Goal: Navigation & Orientation: Find specific page/section

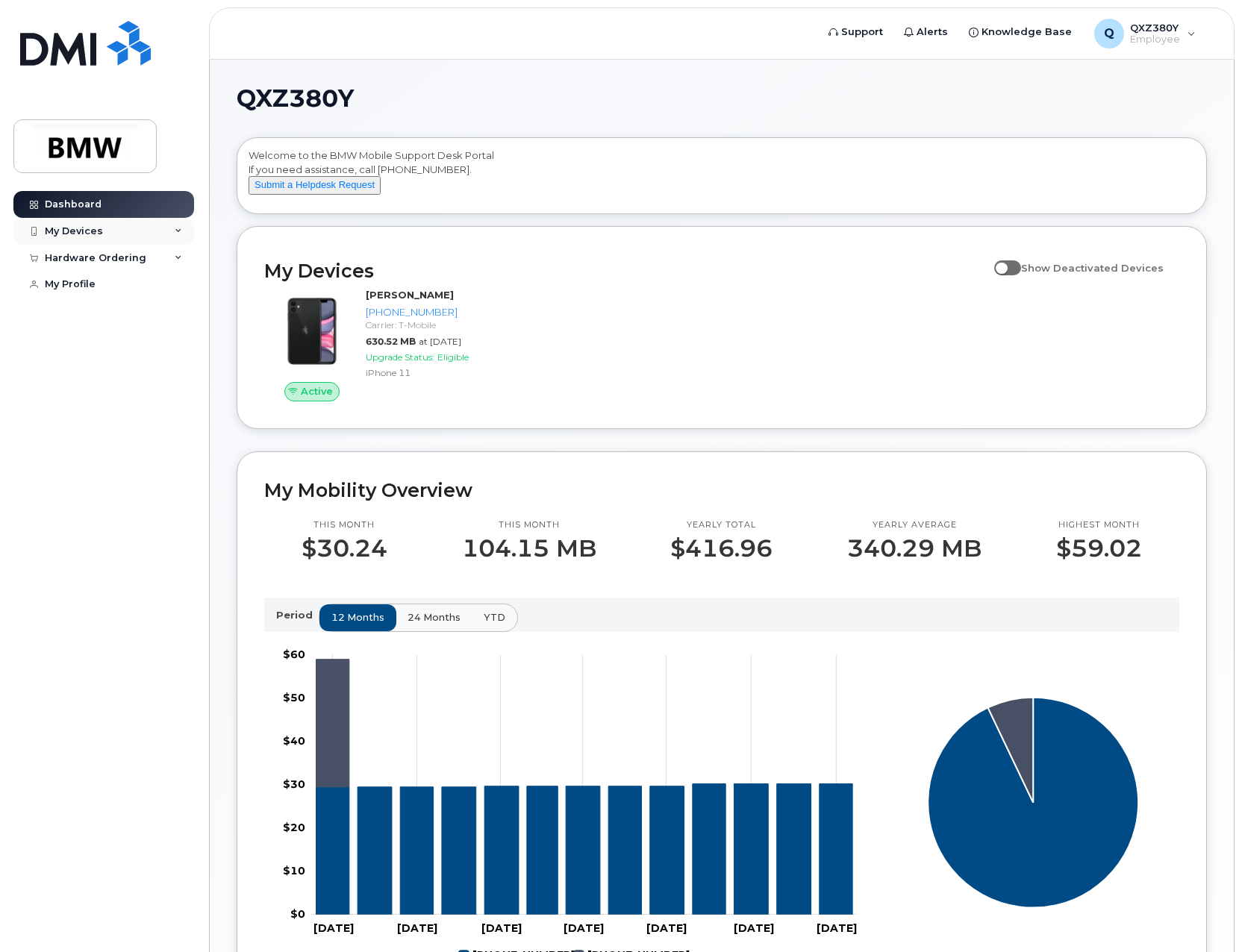
click at [176, 236] on div "My Devices" at bounding box center [103, 231] width 180 height 27
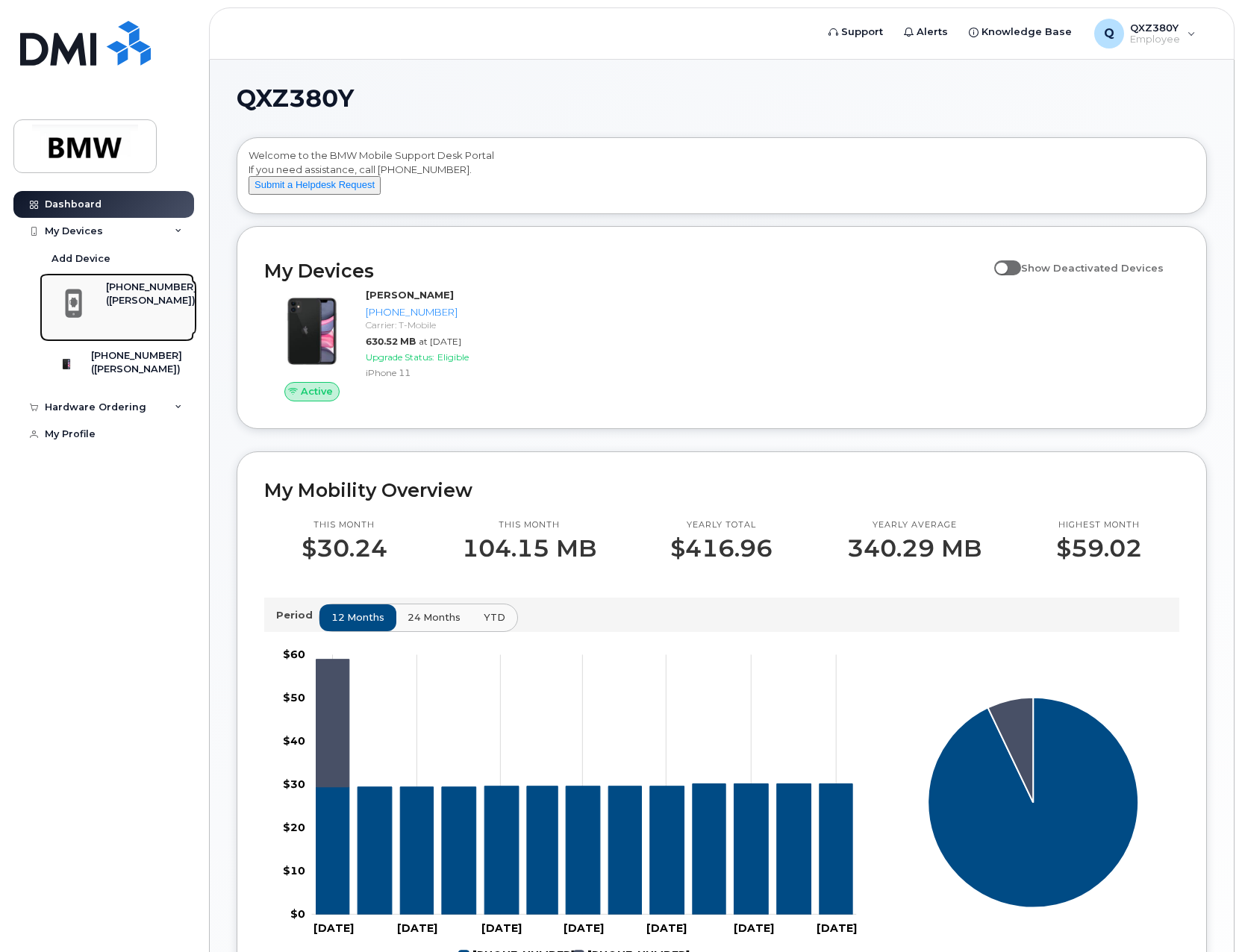
click at [141, 301] on div "([PERSON_NAME])" at bounding box center [152, 300] width 91 height 13
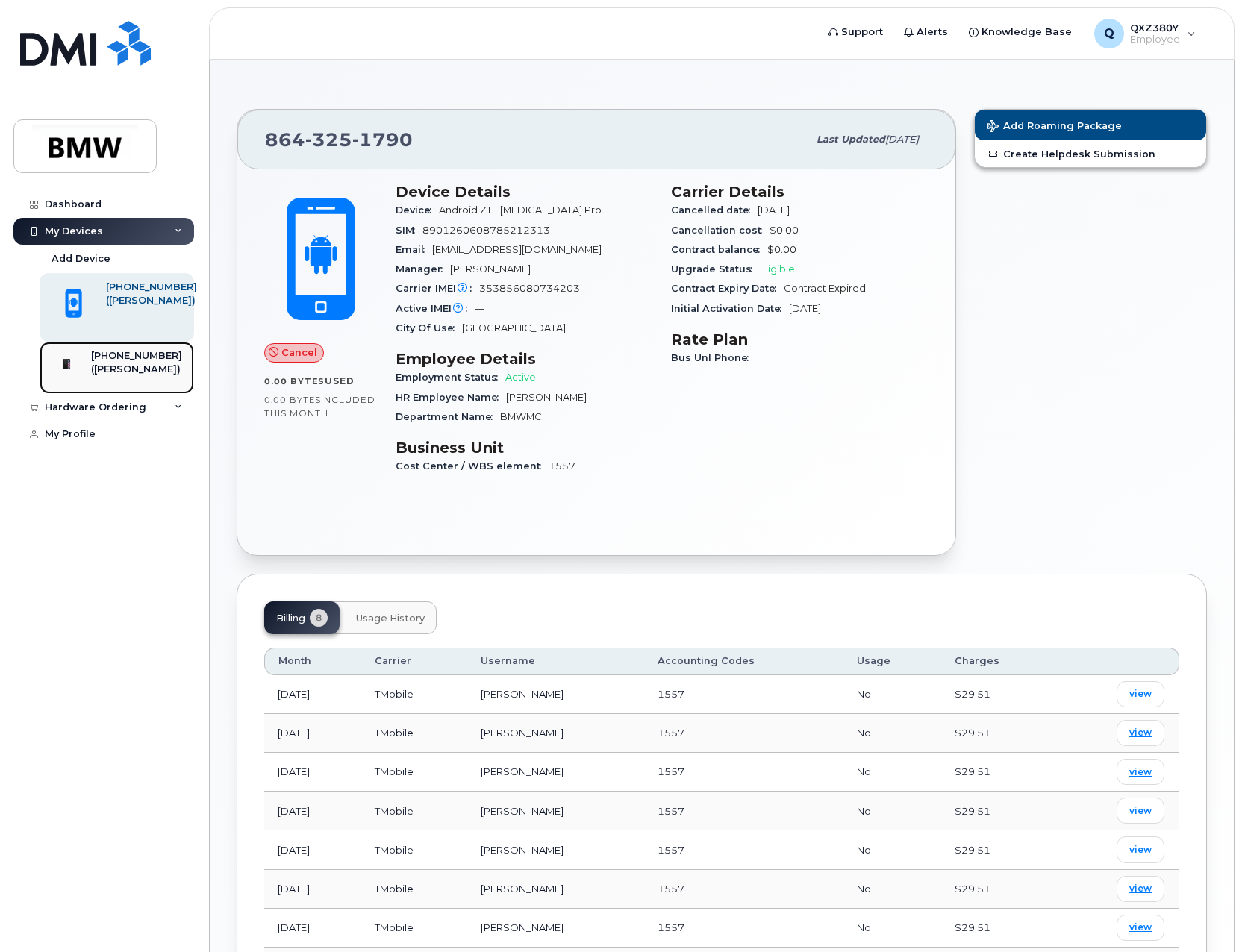
click at [140, 373] on div "([PERSON_NAME])" at bounding box center [137, 369] width 91 height 13
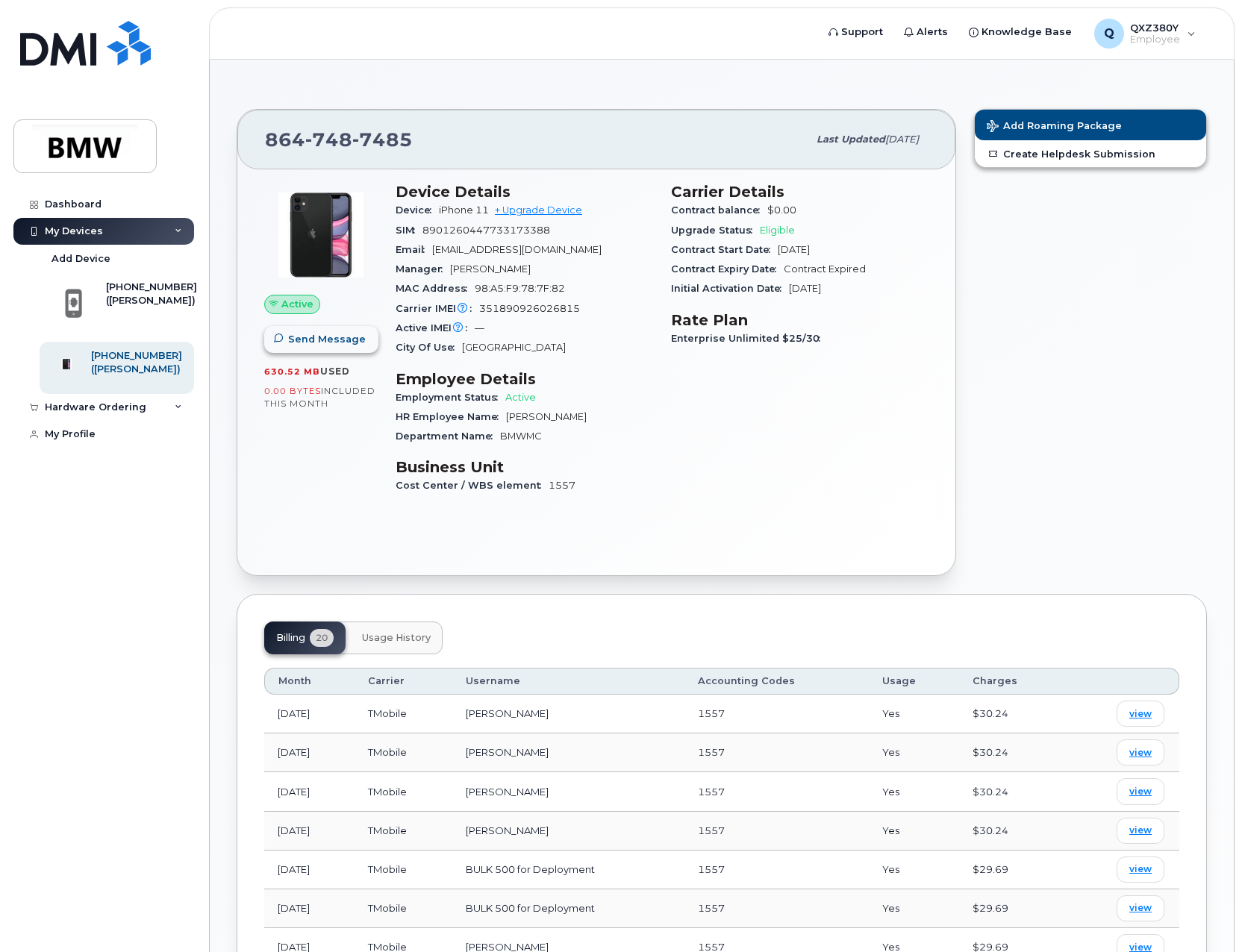
click at [304, 342] on span "Send Message" at bounding box center [327, 339] width 78 height 14
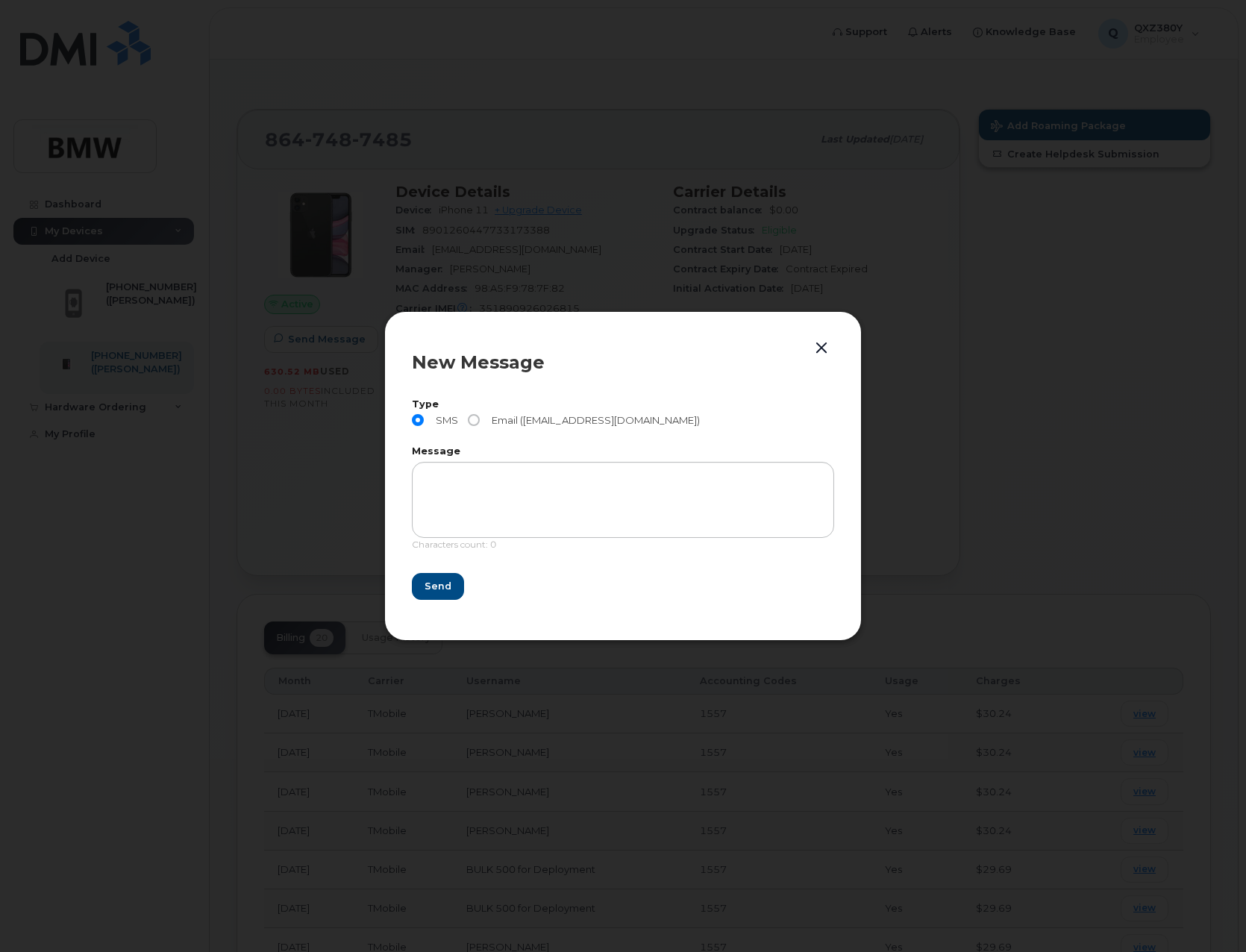
click at [827, 349] on button "button" at bounding box center [821, 349] width 23 height 21
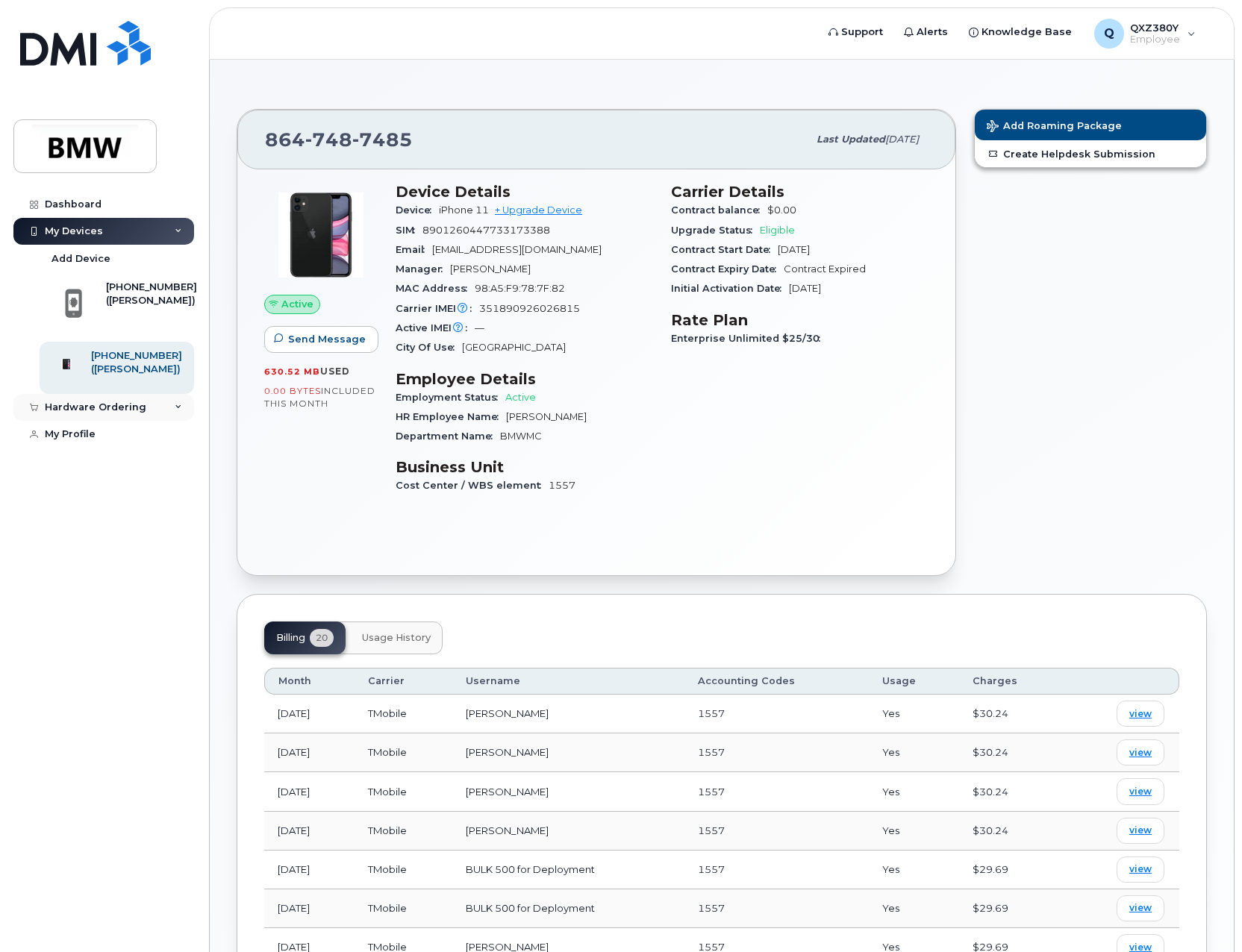
click at [173, 420] on div "Hardware Ordering" at bounding box center [103, 407] width 180 height 27
click at [1025, 32] on span "Knowledge Base" at bounding box center [1026, 32] width 90 height 15
click at [1187, 33] on div "Q QXZ380Y Employee" at bounding box center [1145, 33] width 123 height 30
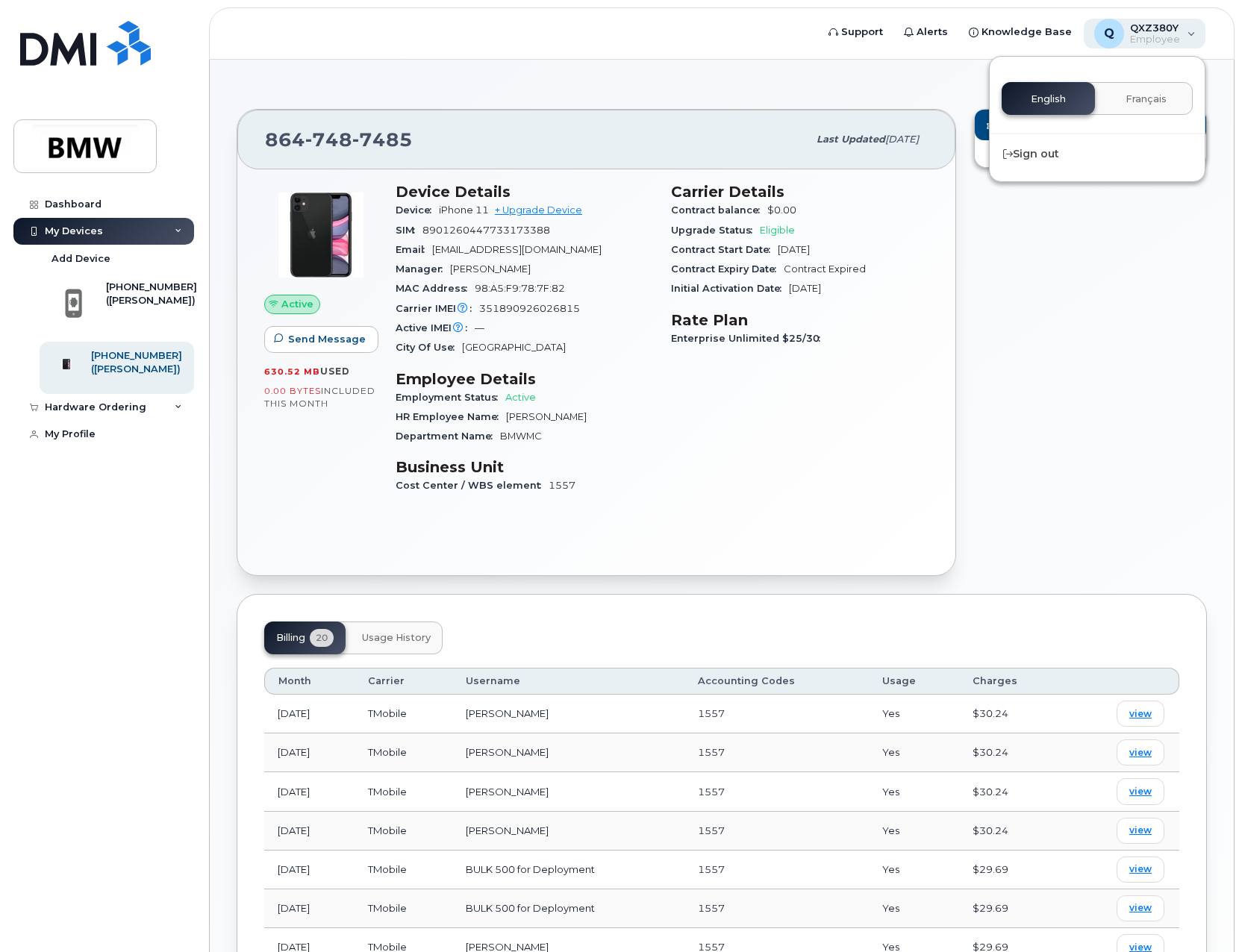
click at [1187, 33] on div "Q QXZ380Y Employee" at bounding box center [1145, 33] width 123 height 30
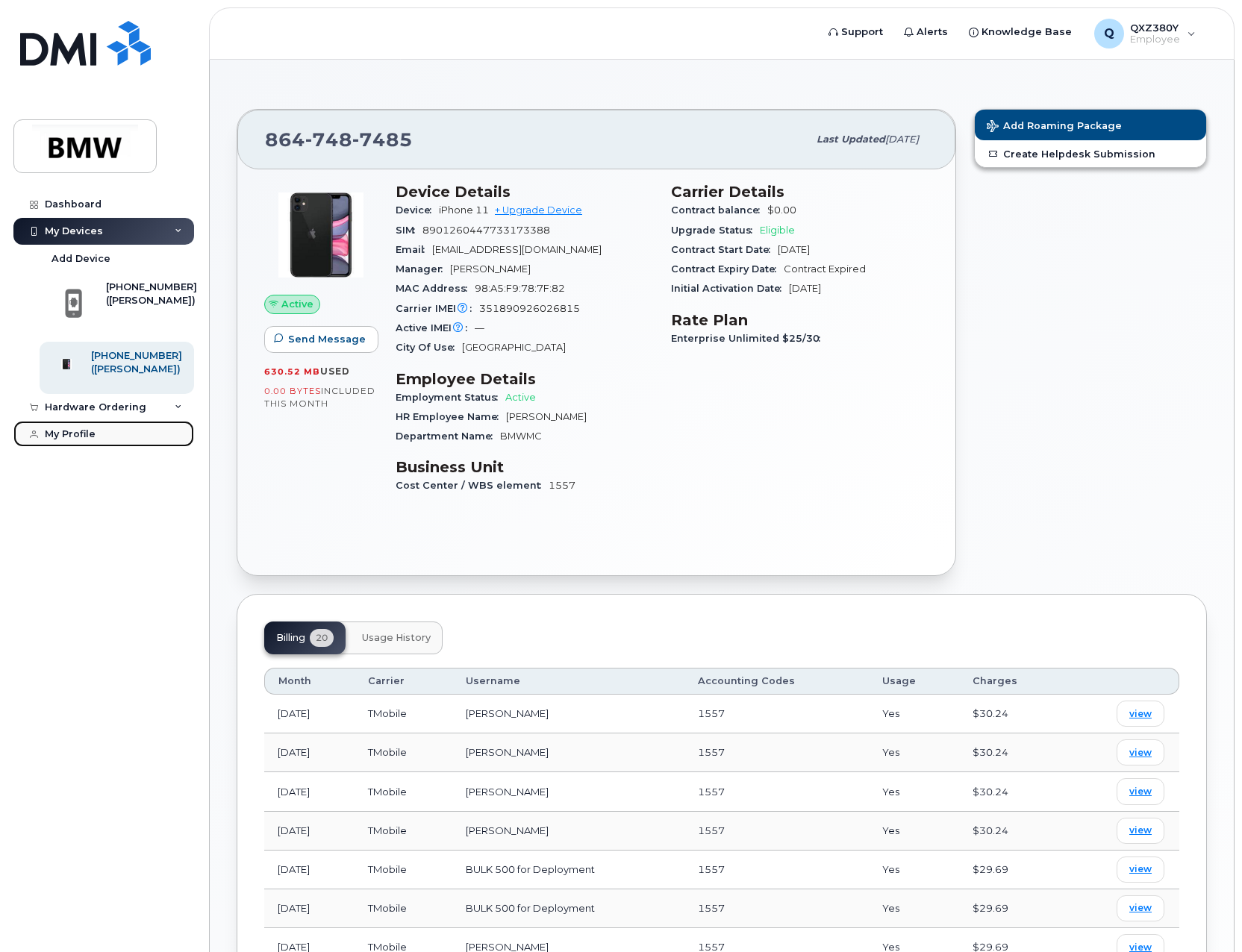
click at [58, 448] on link "My Profile" at bounding box center [103, 434] width 180 height 27
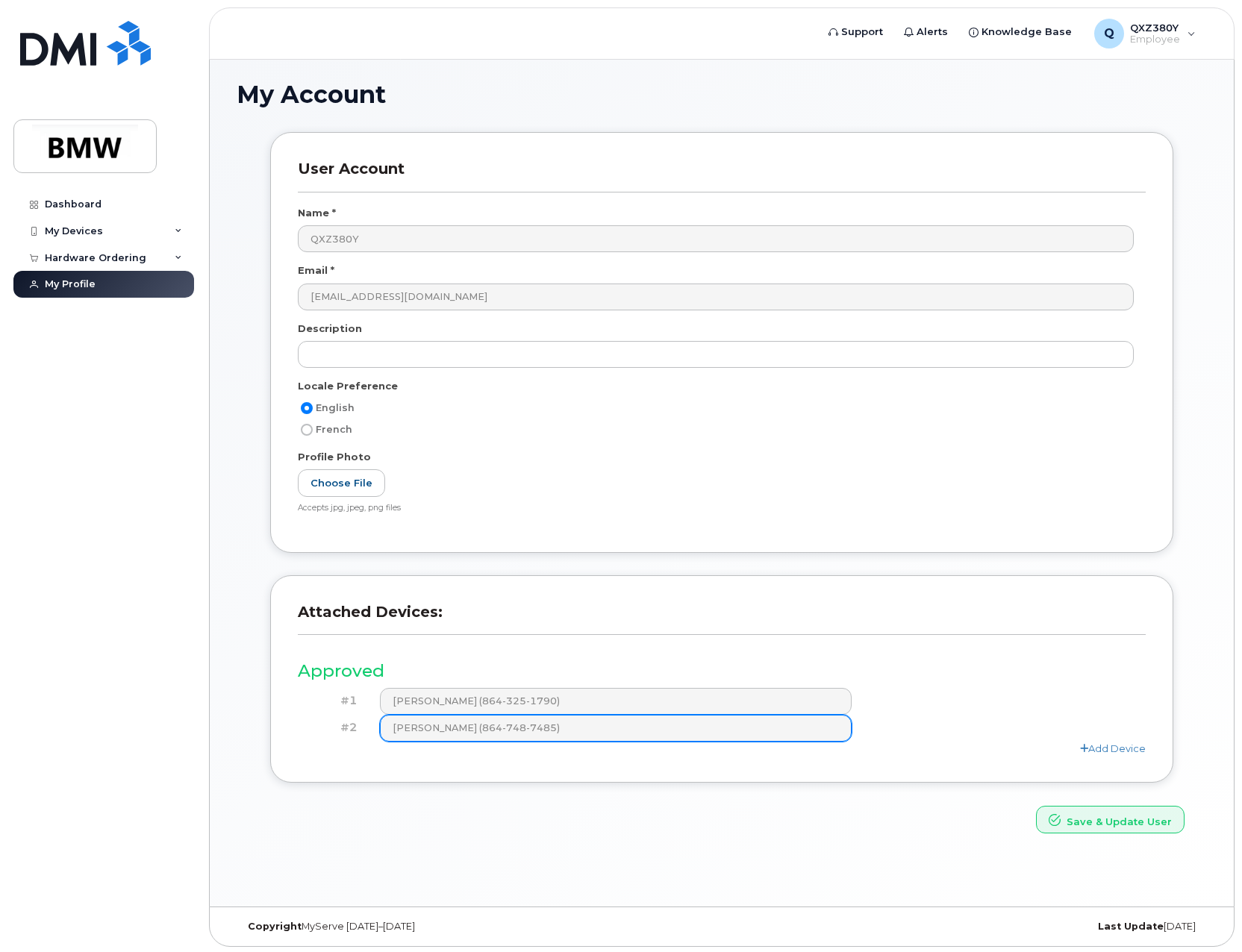
scroll to position [8, 0]
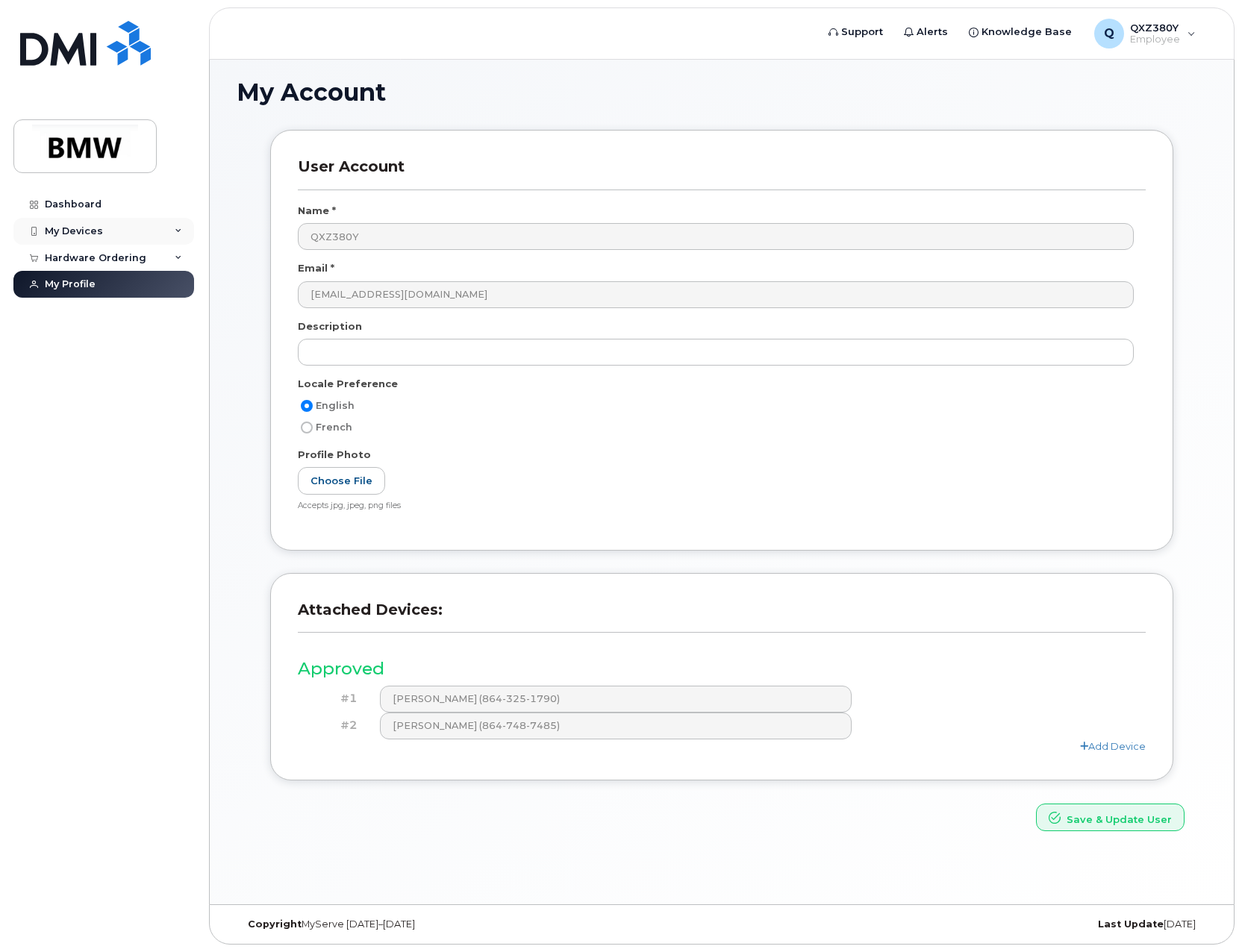
click at [97, 234] on div "My Devices" at bounding box center [74, 231] width 58 height 12
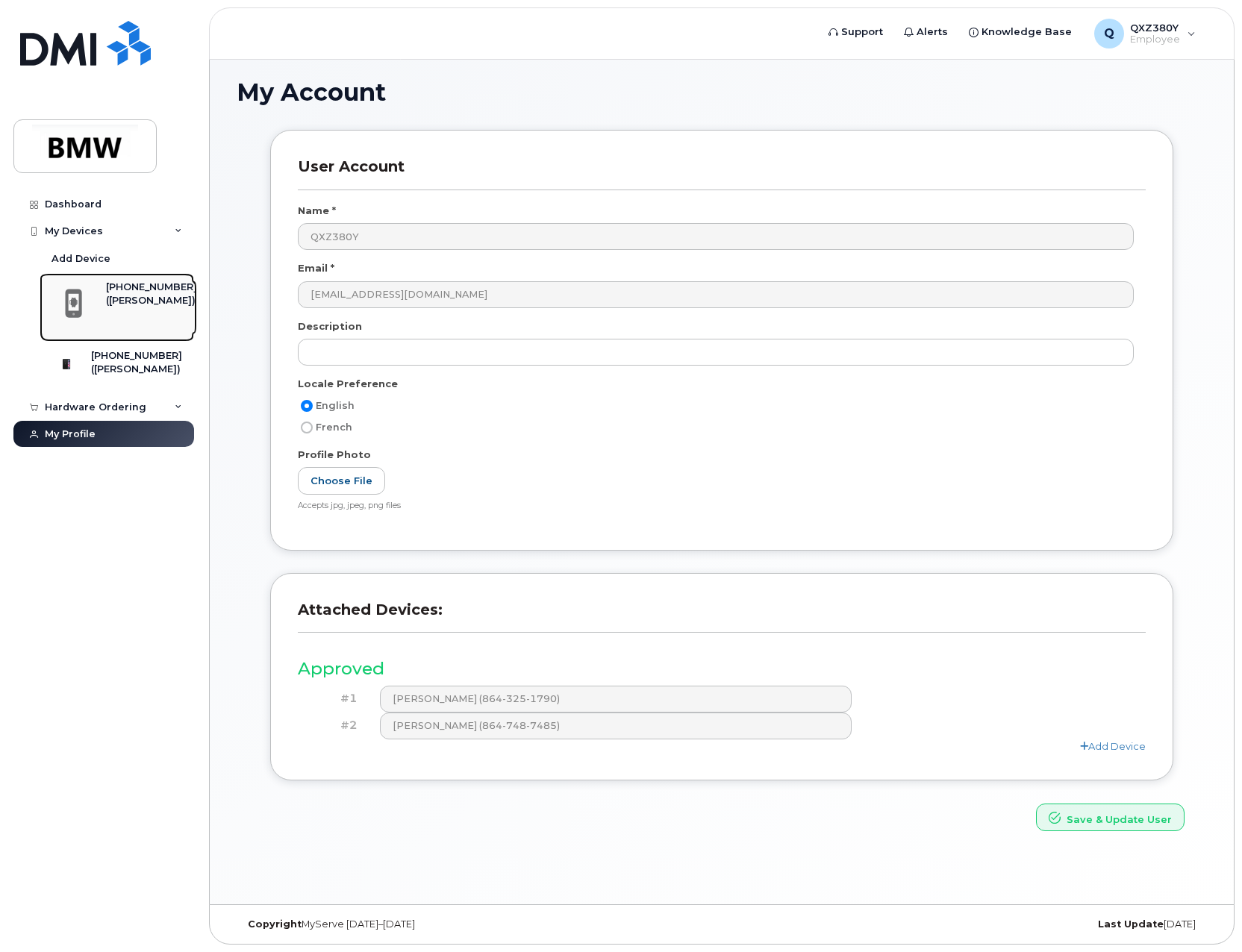
click at [115, 295] on div "([PERSON_NAME])" at bounding box center [152, 300] width 91 height 13
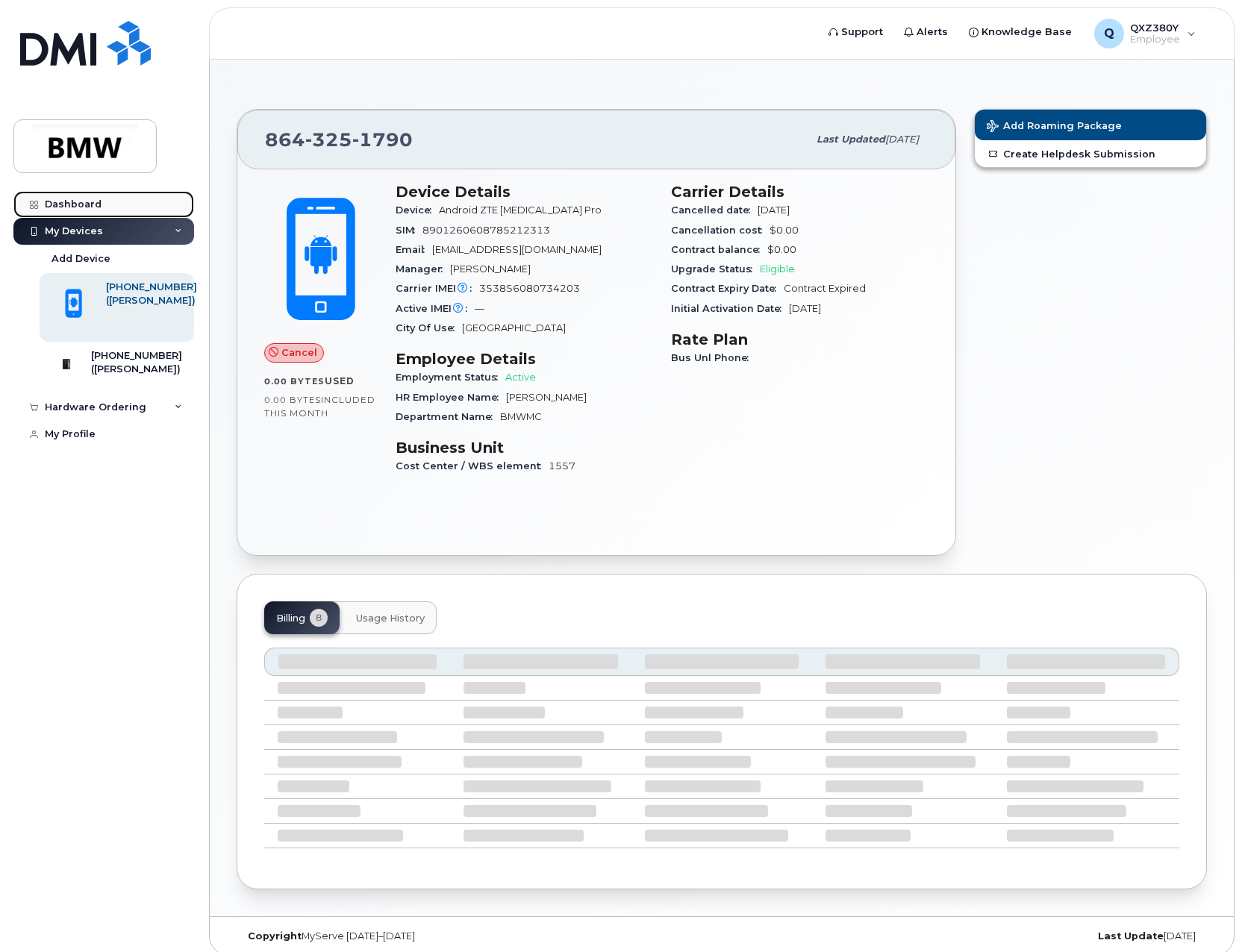
click at [102, 202] on link "Dashboard" at bounding box center [103, 204] width 180 height 27
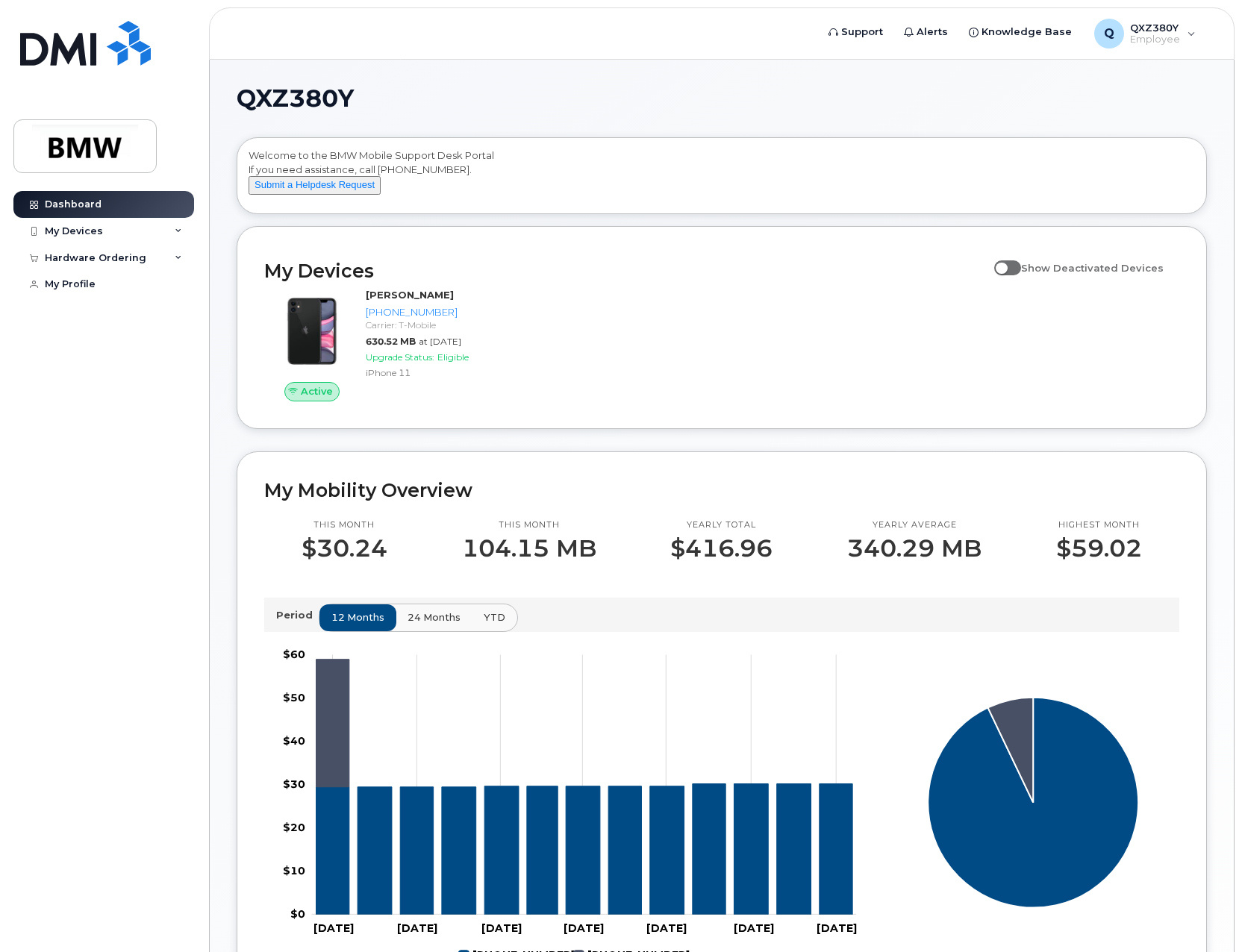
click at [1020, 275] on span at bounding box center [1007, 267] width 27 height 15
click at [1006, 265] on input "Show Deactivated Devices" at bounding box center [1000, 260] width 12 height 12
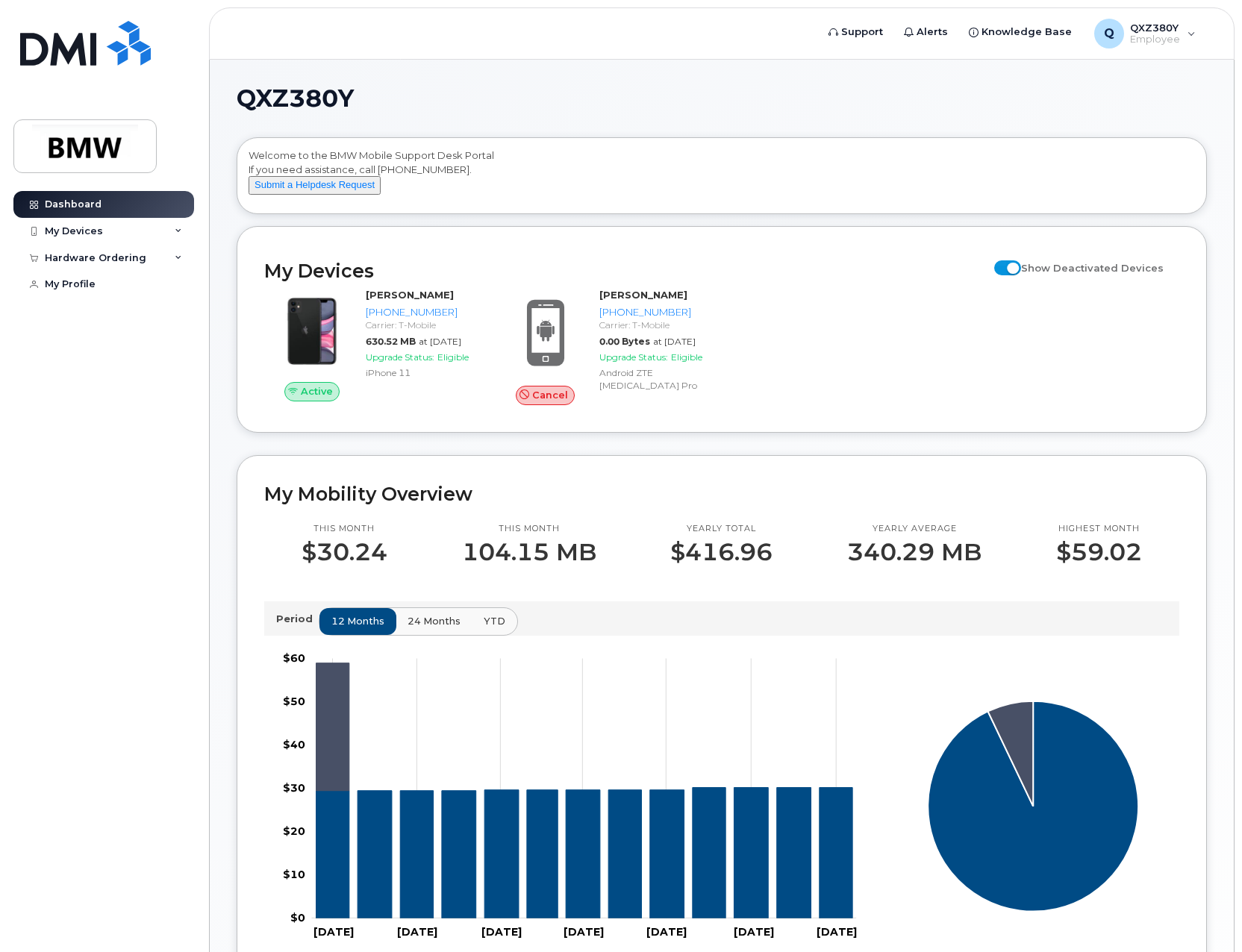
click at [1020, 275] on span at bounding box center [1007, 267] width 27 height 15
click at [1006, 265] on input "Show Deactivated Devices" at bounding box center [1000, 260] width 12 height 12
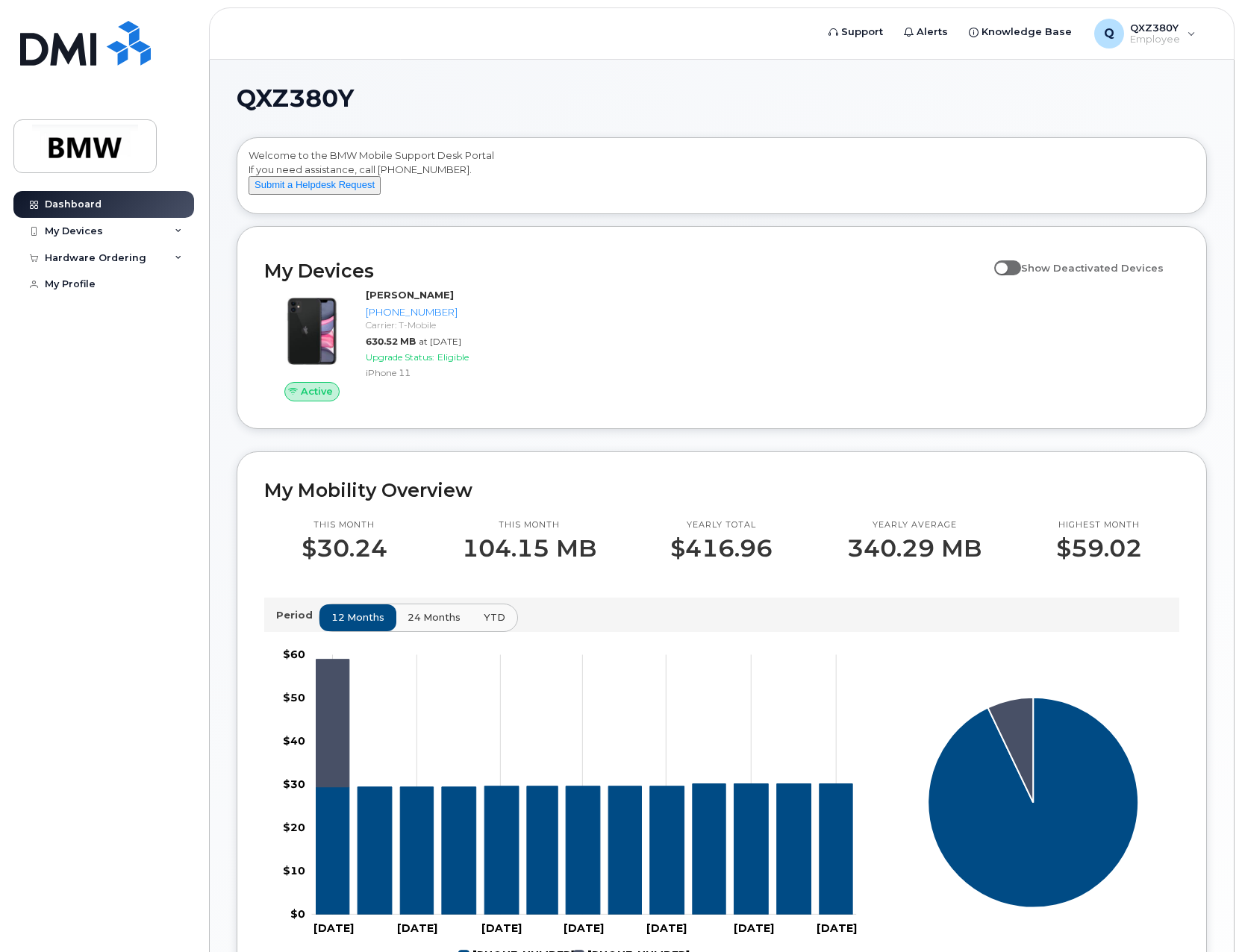
click at [1020, 275] on span at bounding box center [1007, 267] width 27 height 15
click at [1006, 265] on input "Show Deactivated Devices" at bounding box center [1000, 260] width 12 height 12
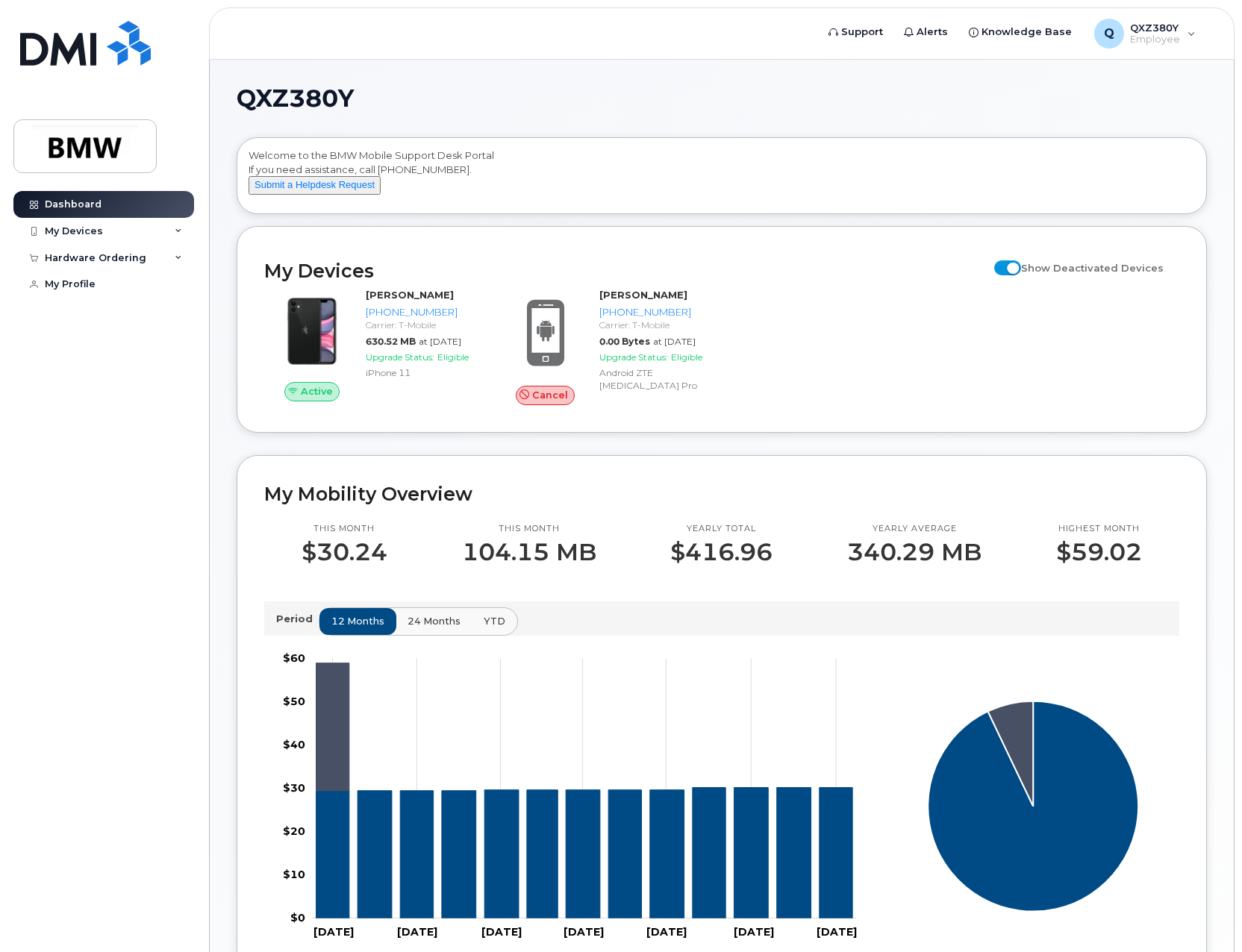
click at [1020, 275] on span at bounding box center [1007, 267] width 27 height 15
click at [1006, 265] on input "Show Deactivated Devices" at bounding box center [1000, 260] width 12 height 12
checkbox input "false"
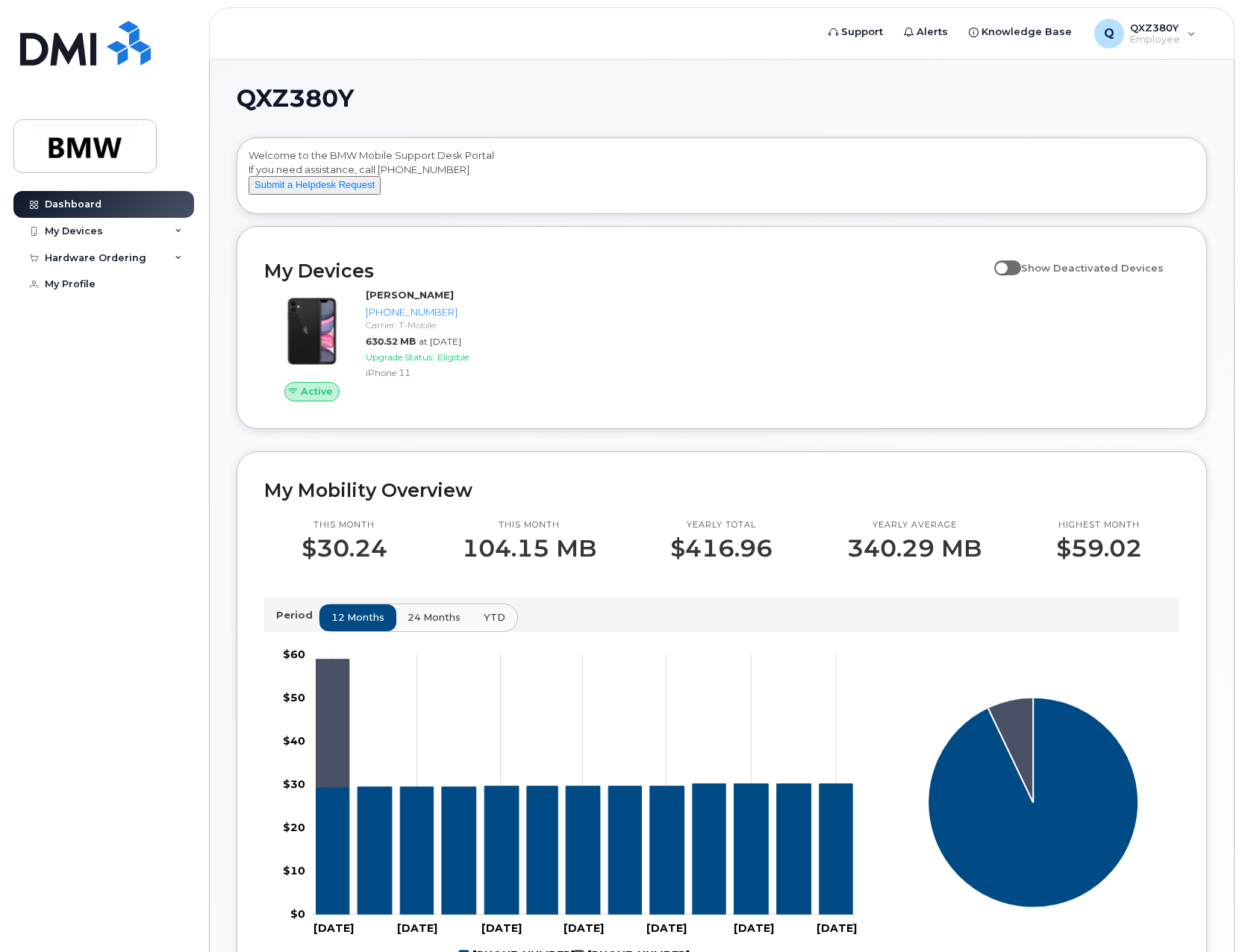
scroll to position [124, 0]
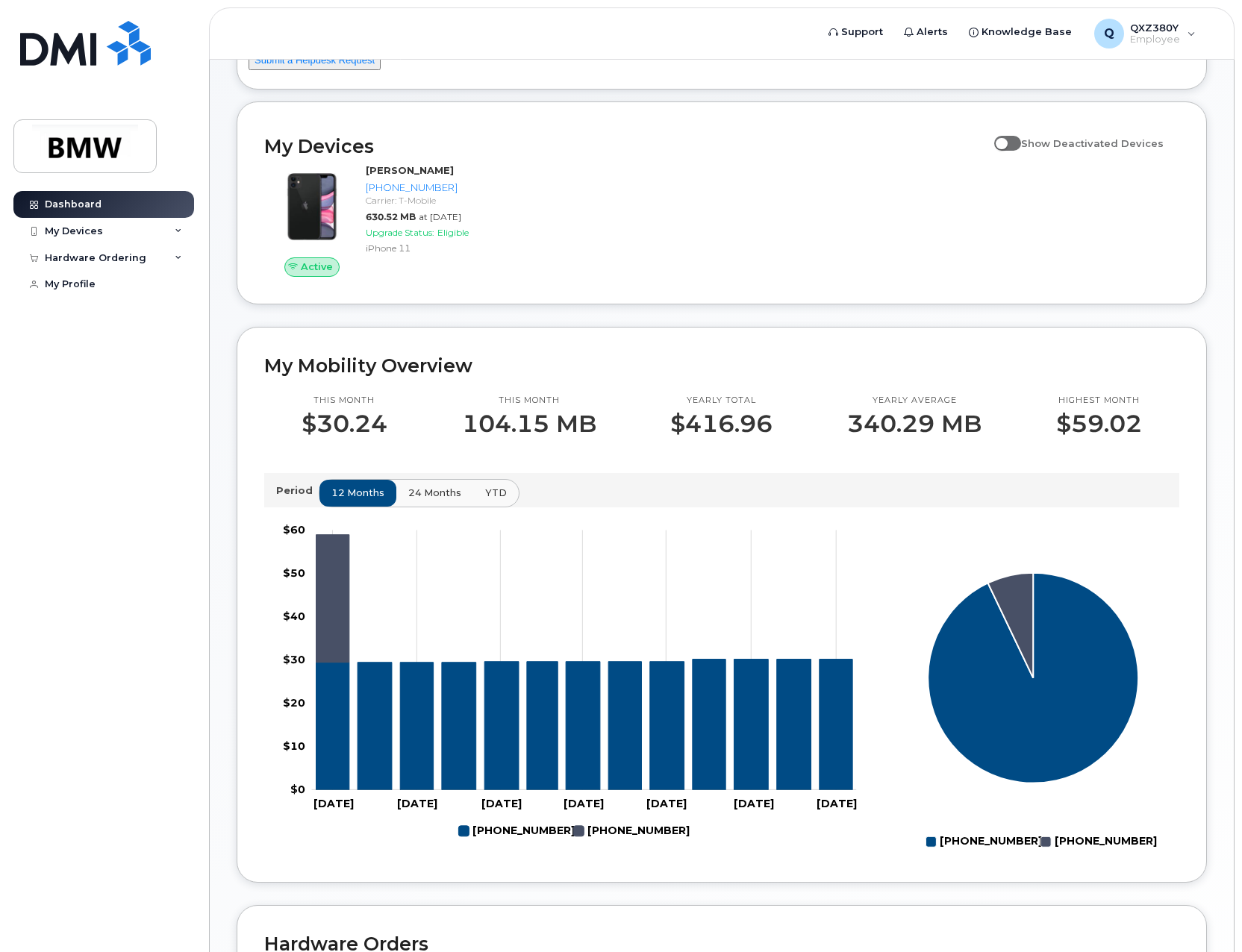
click at [426, 500] on span "24 months" at bounding box center [434, 493] width 53 height 14
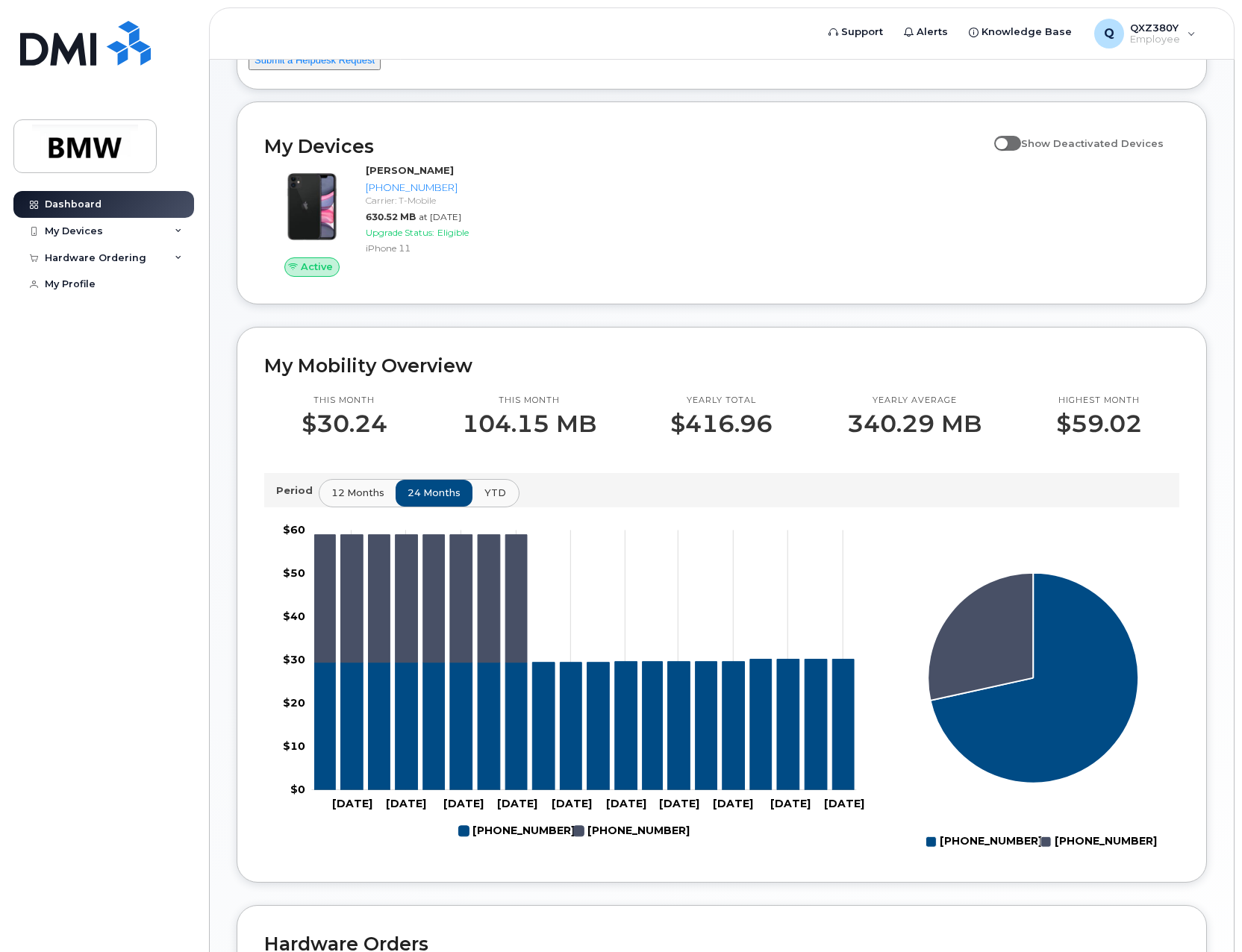
click at [490, 500] on span "YTD" at bounding box center [495, 493] width 22 height 14
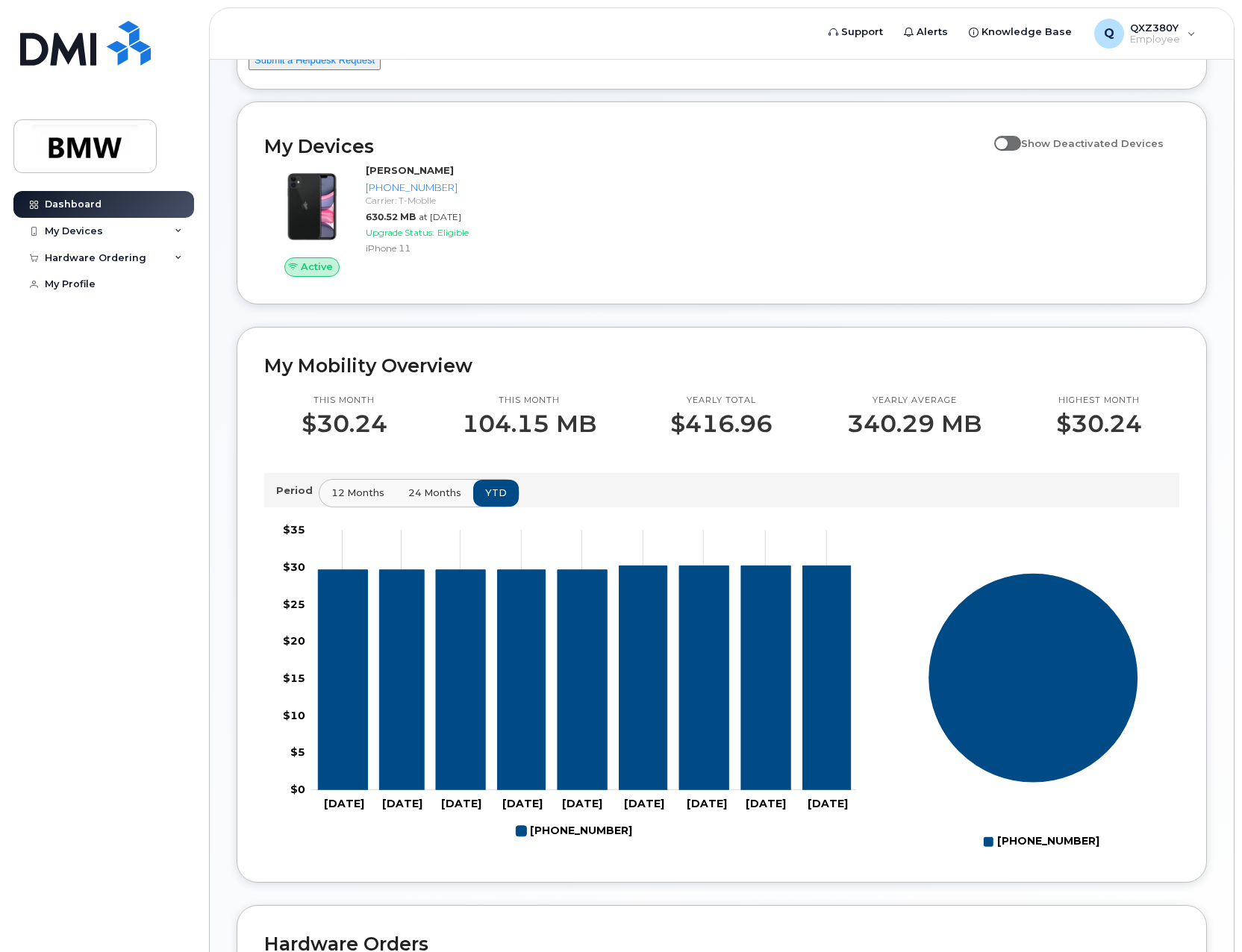
click at [432, 500] on span "24 months" at bounding box center [434, 493] width 53 height 14
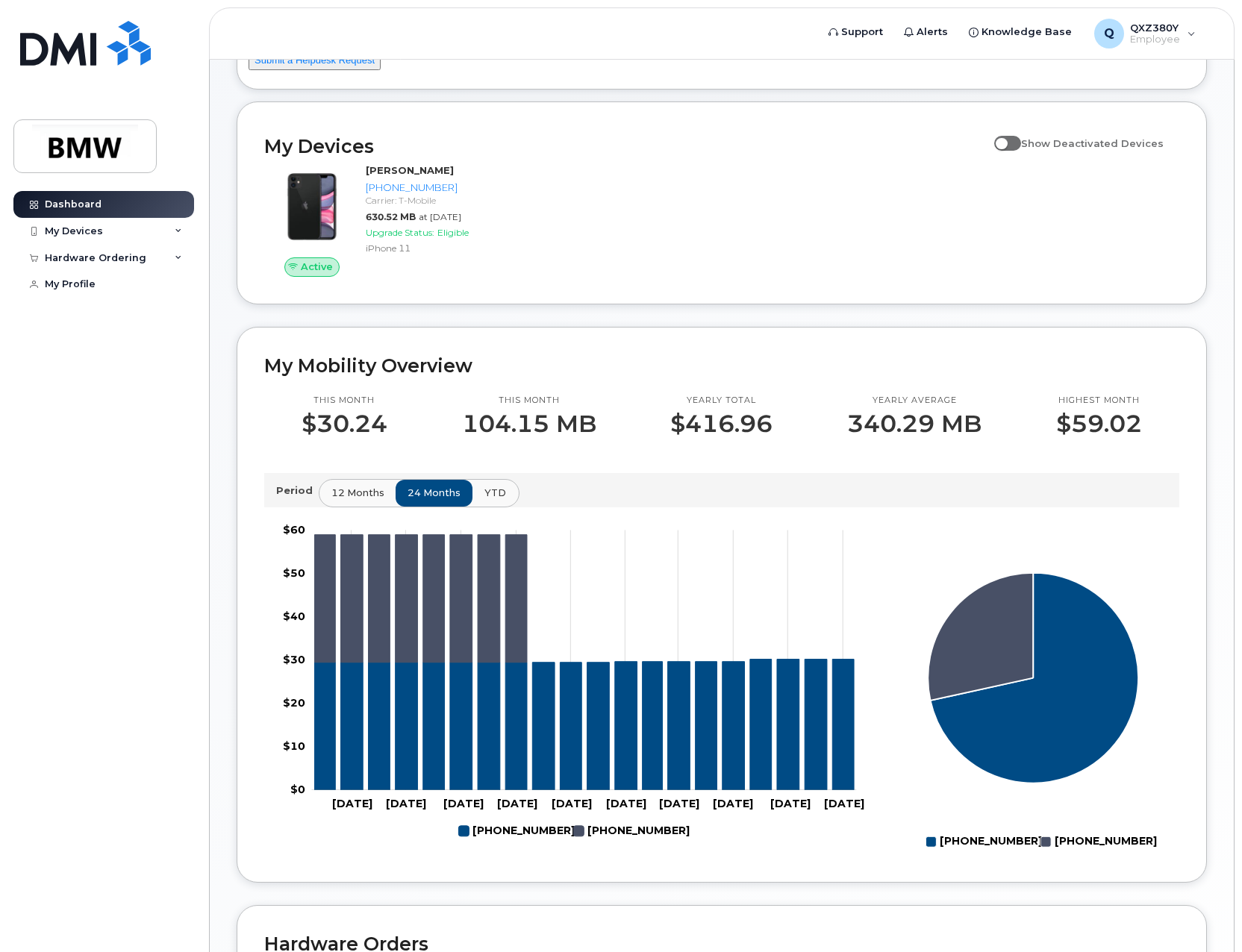
click at [486, 500] on span "YTD" at bounding box center [495, 493] width 22 height 14
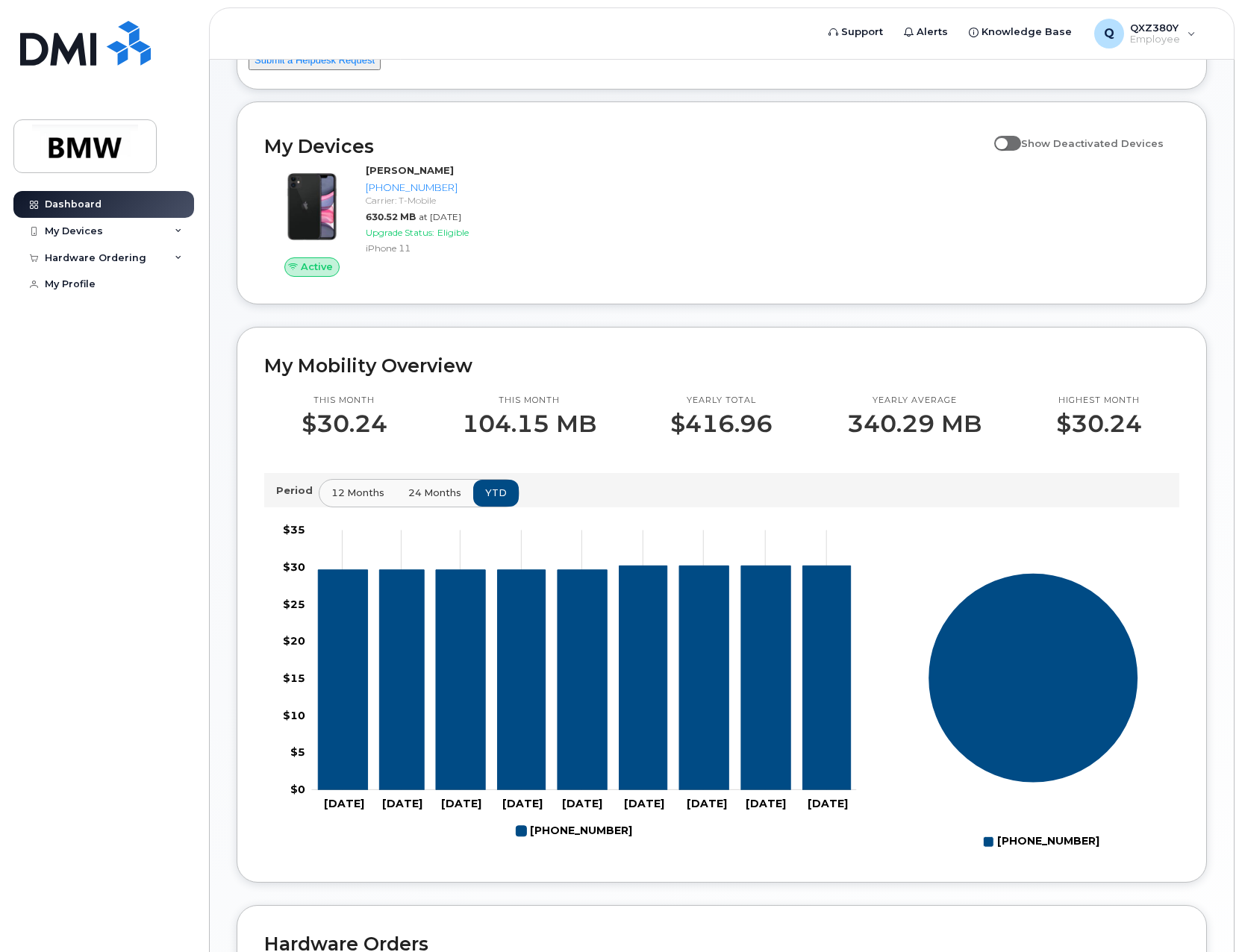
click at [450, 500] on span "24 months" at bounding box center [434, 493] width 53 height 14
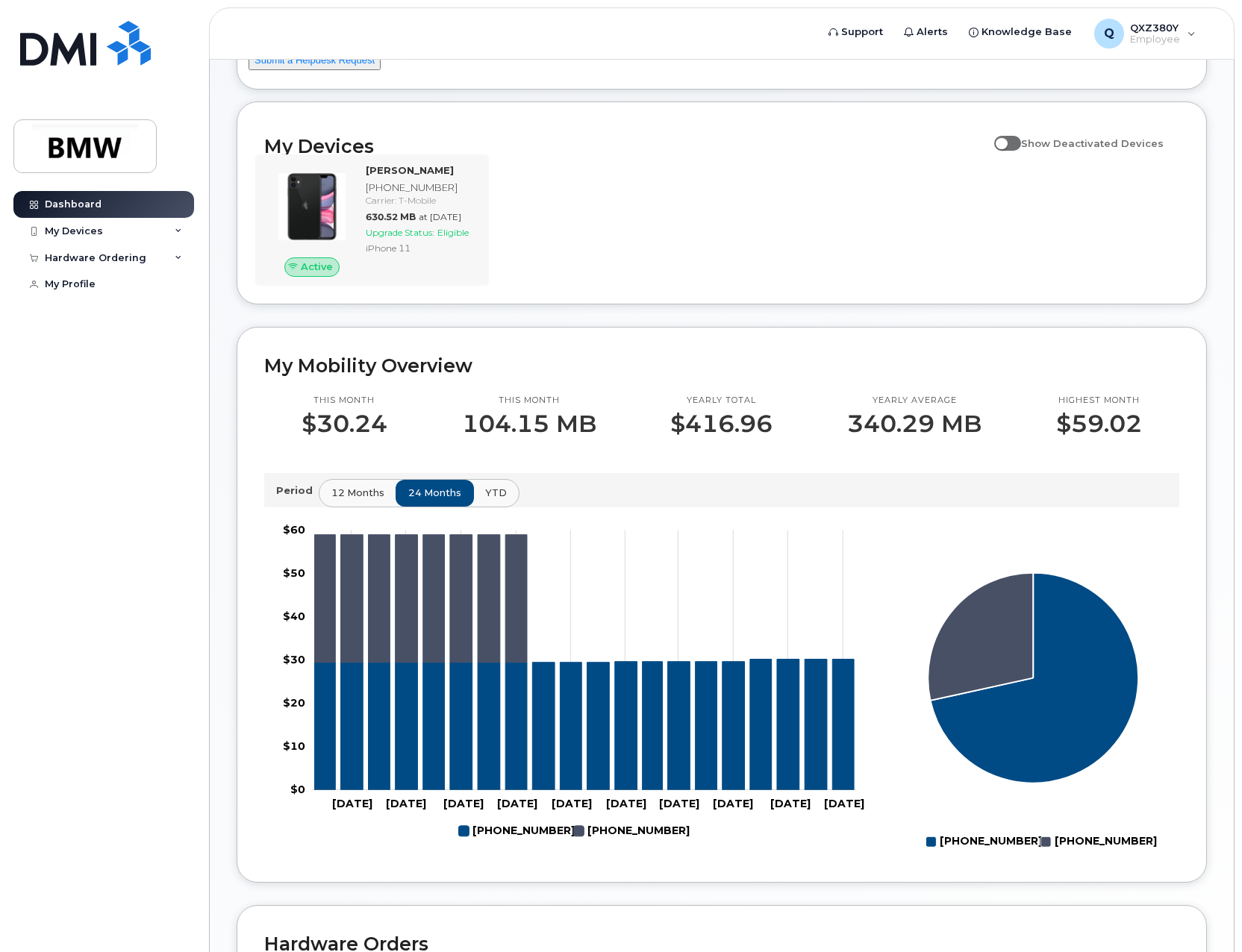
scroll to position [0, 0]
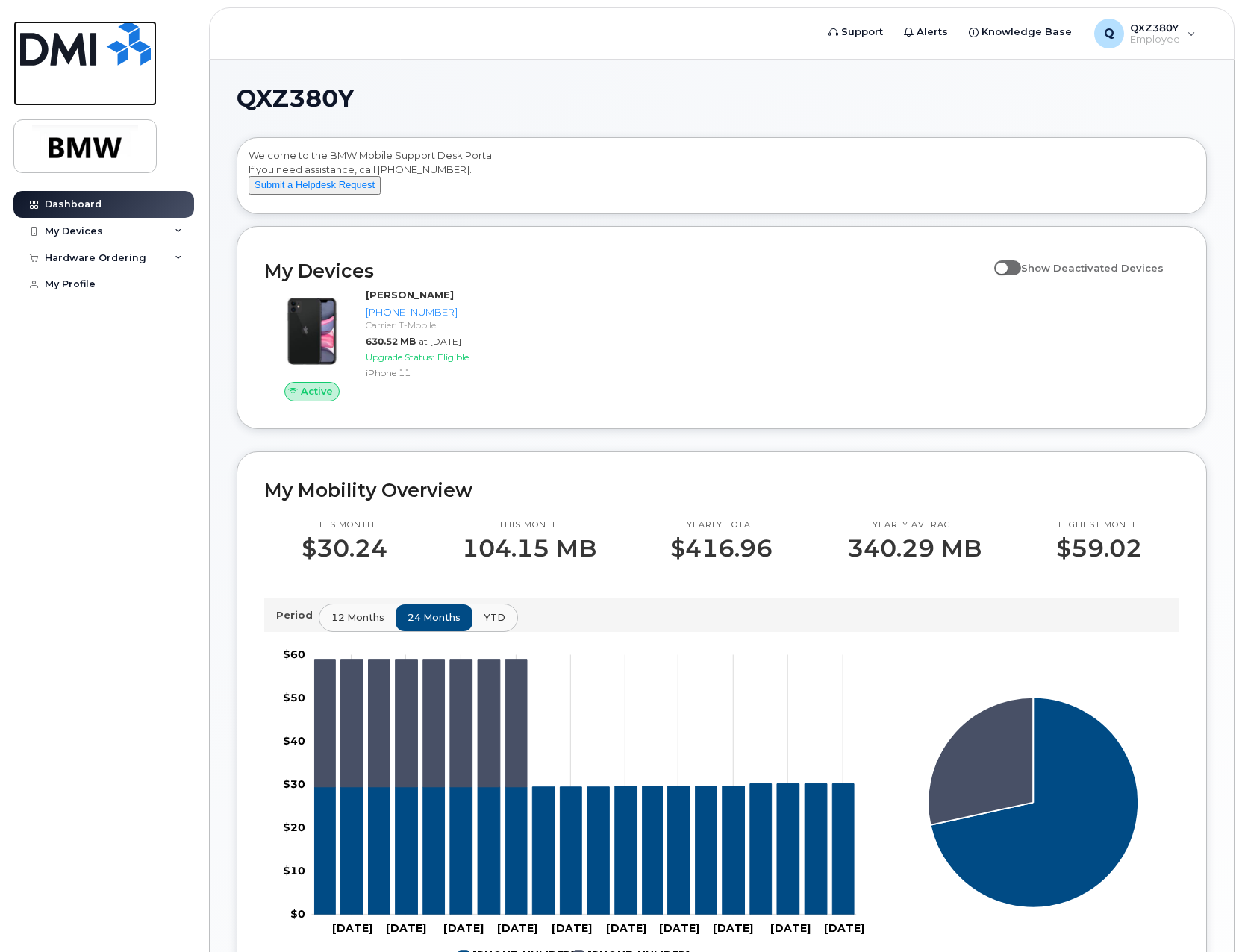
click at [88, 54] on img at bounding box center [85, 43] width 131 height 45
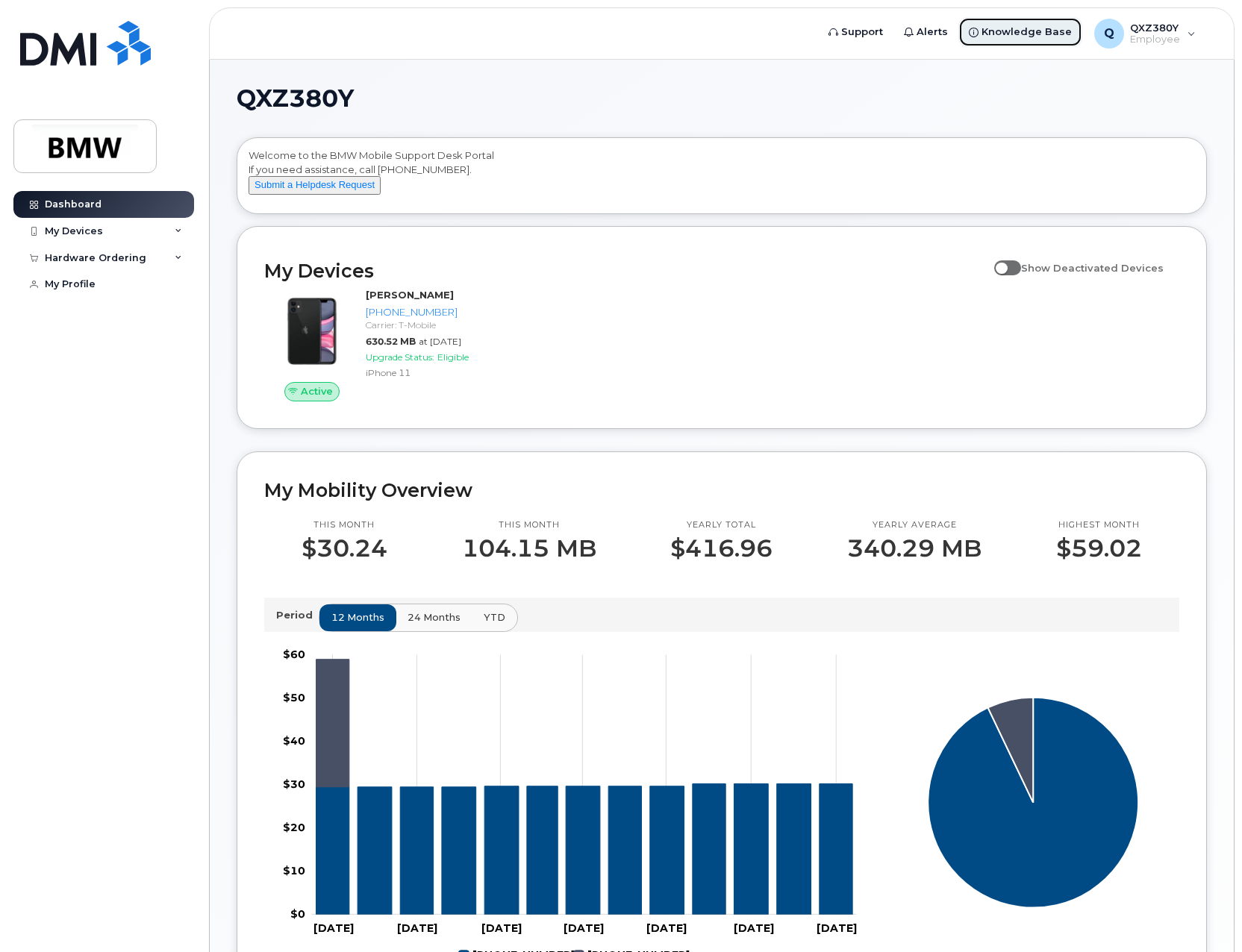
click at [1052, 31] on span "Knowledge Base" at bounding box center [1026, 32] width 90 height 15
